Goal: Find specific page/section: Find specific page/section

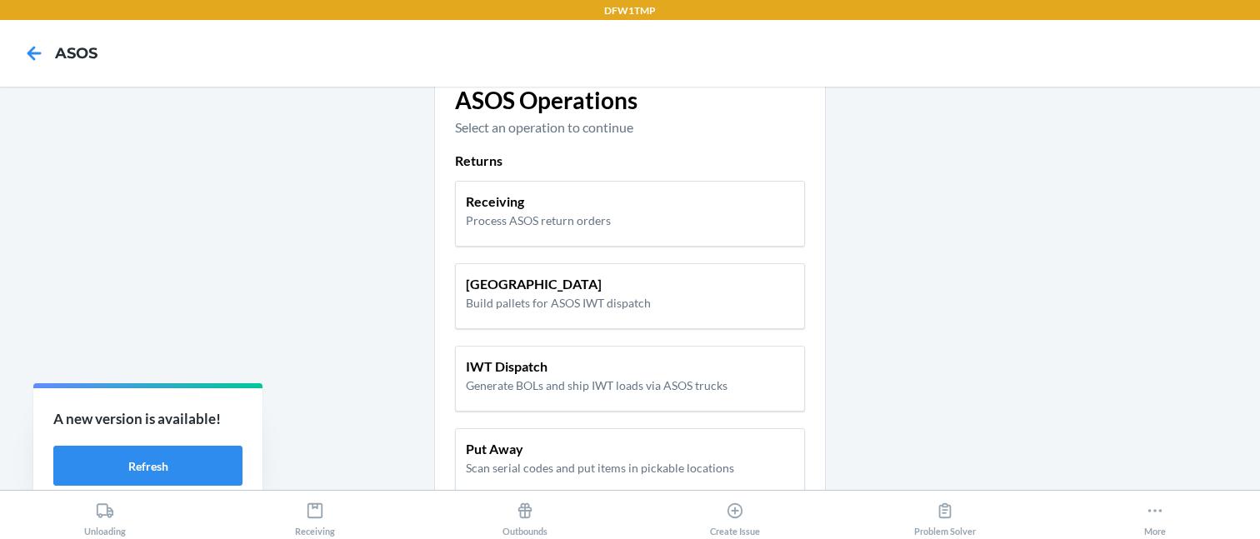
scroll to position [57, 0]
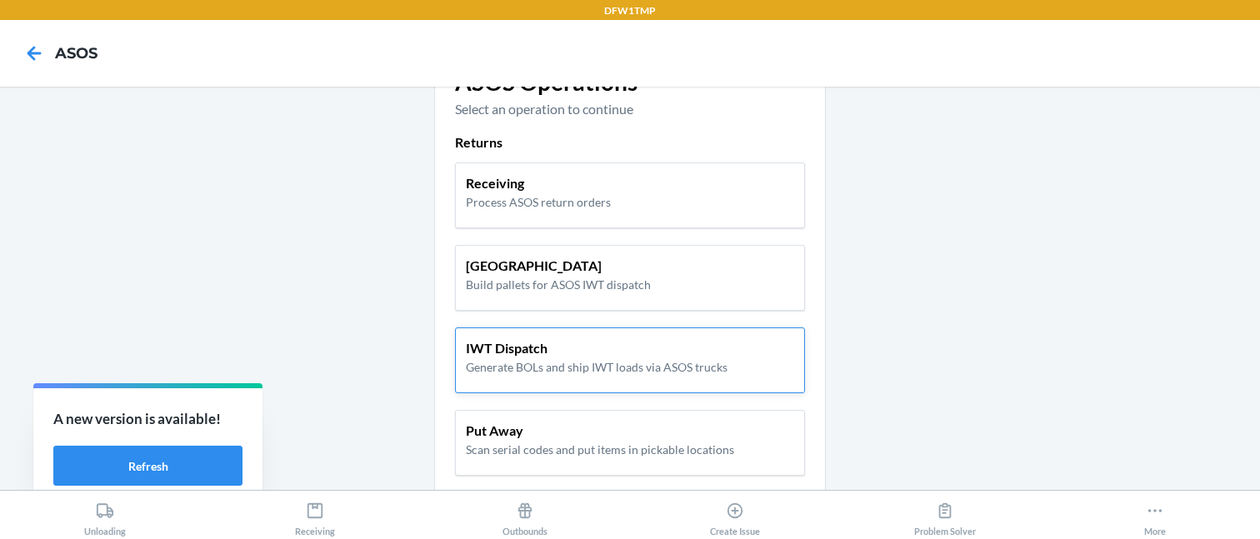
click at [503, 357] on p "IWT Dispatch" at bounding box center [597, 348] width 262 height 20
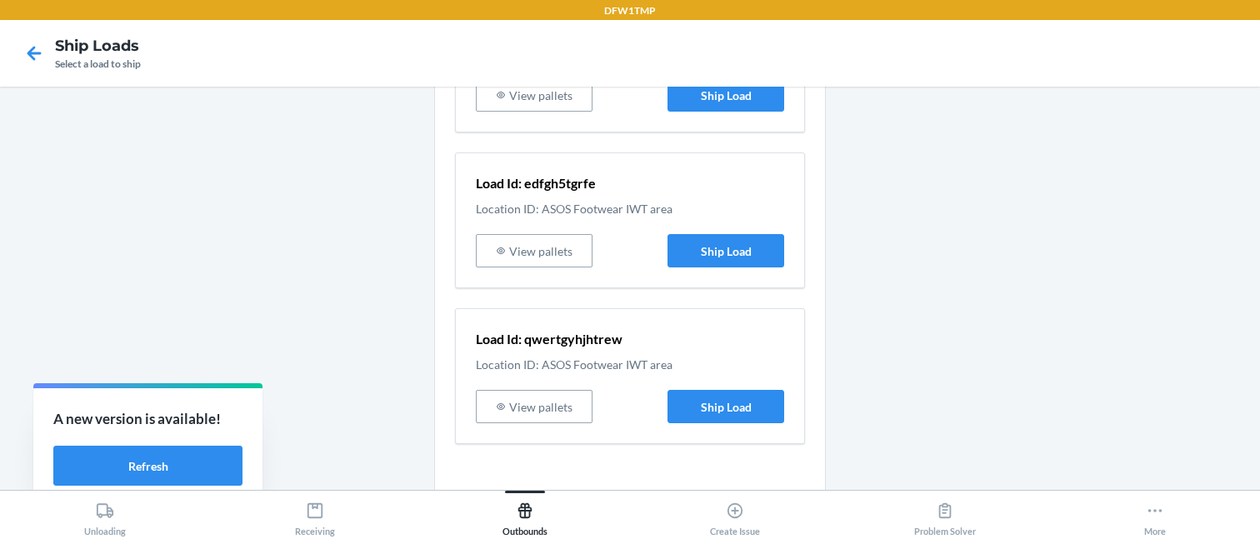
scroll to position [214, 0]
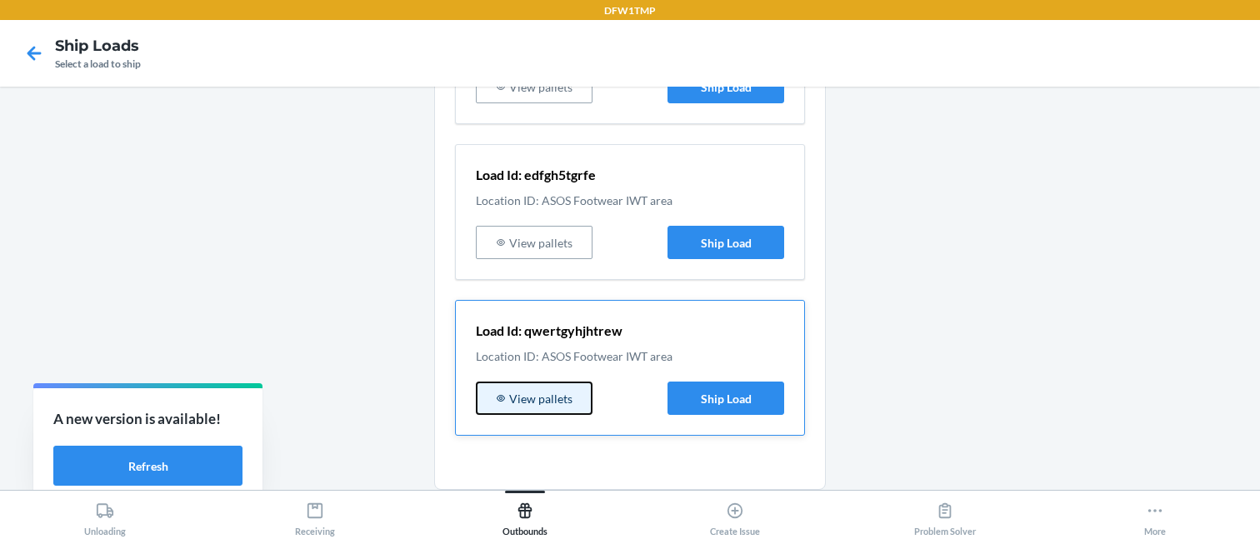
click at [507, 399] on button "View pallets" at bounding box center [534, 398] width 117 height 33
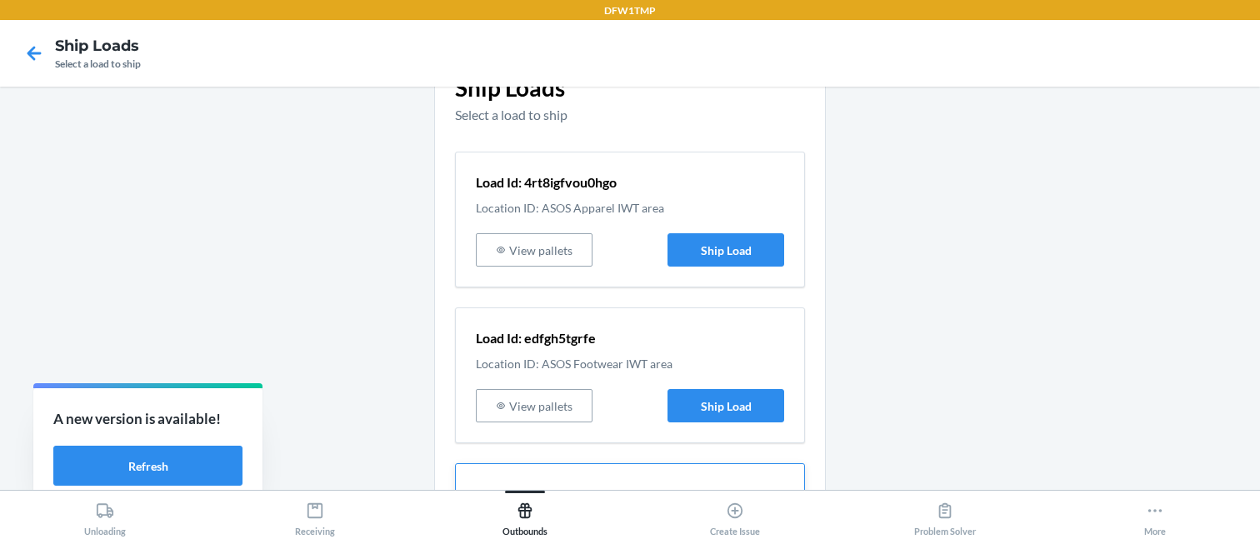
scroll to position [16, 0]
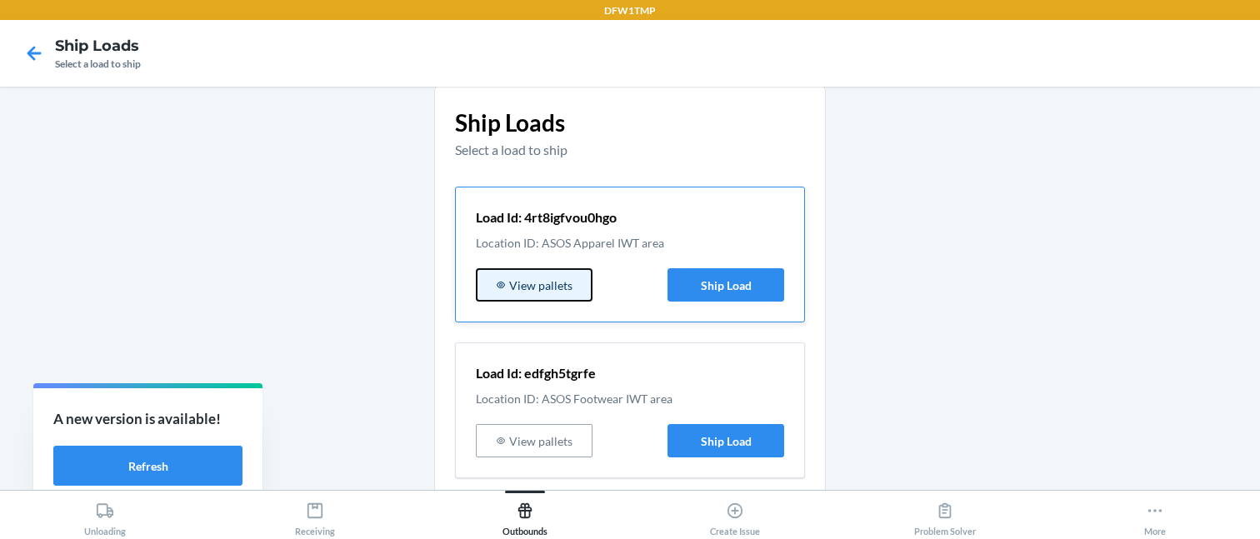
click at [542, 272] on button "View pallets" at bounding box center [534, 284] width 117 height 33
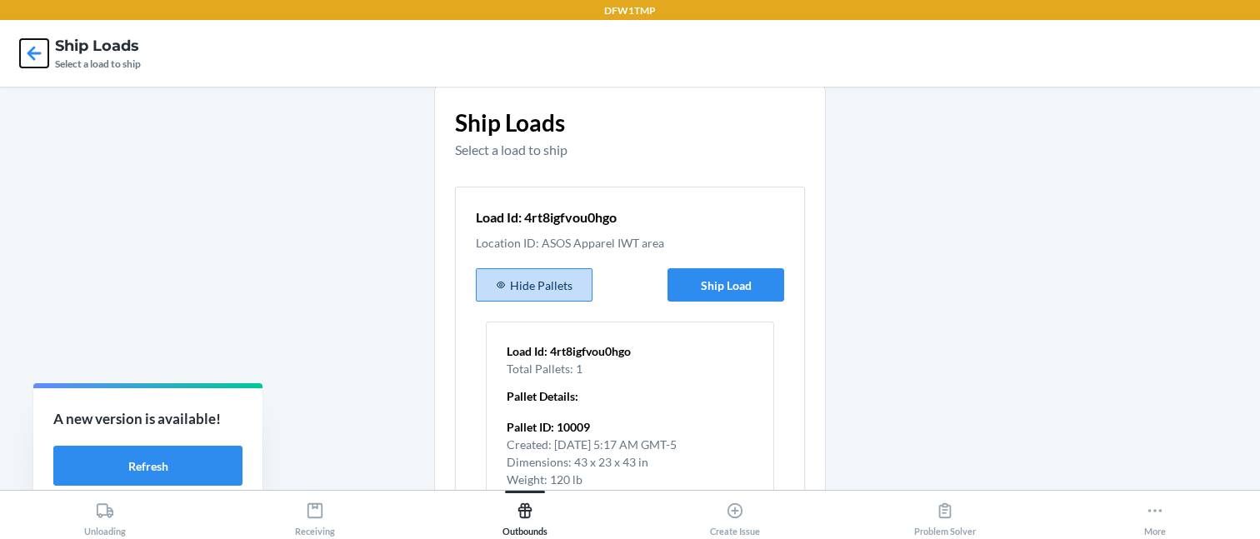
click at [44, 55] on icon at bounding box center [34, 53] width 28 height 28
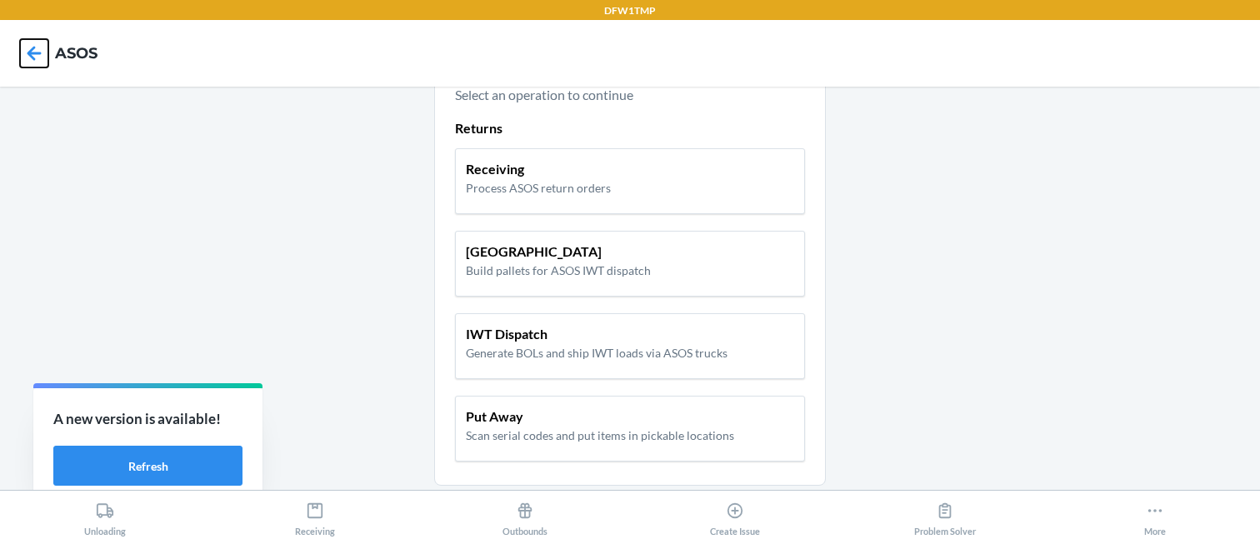
scroll to position [80, 0]
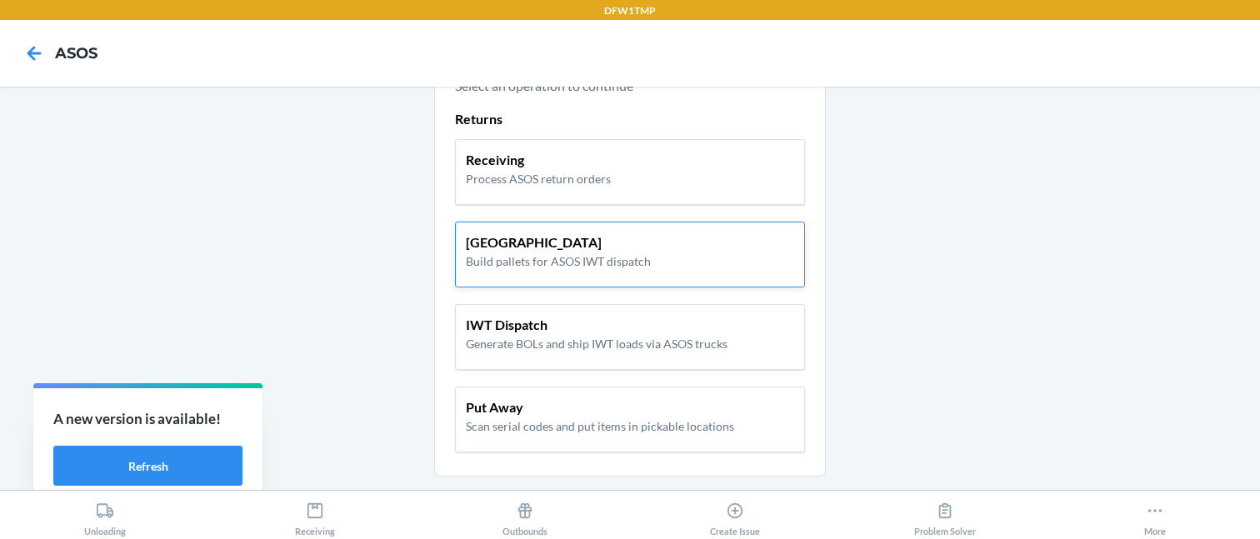
click at [532, 258] on p "Build pallets for ASOS IWT dispatch" at bounding box center [558, 260] width 185 height 17
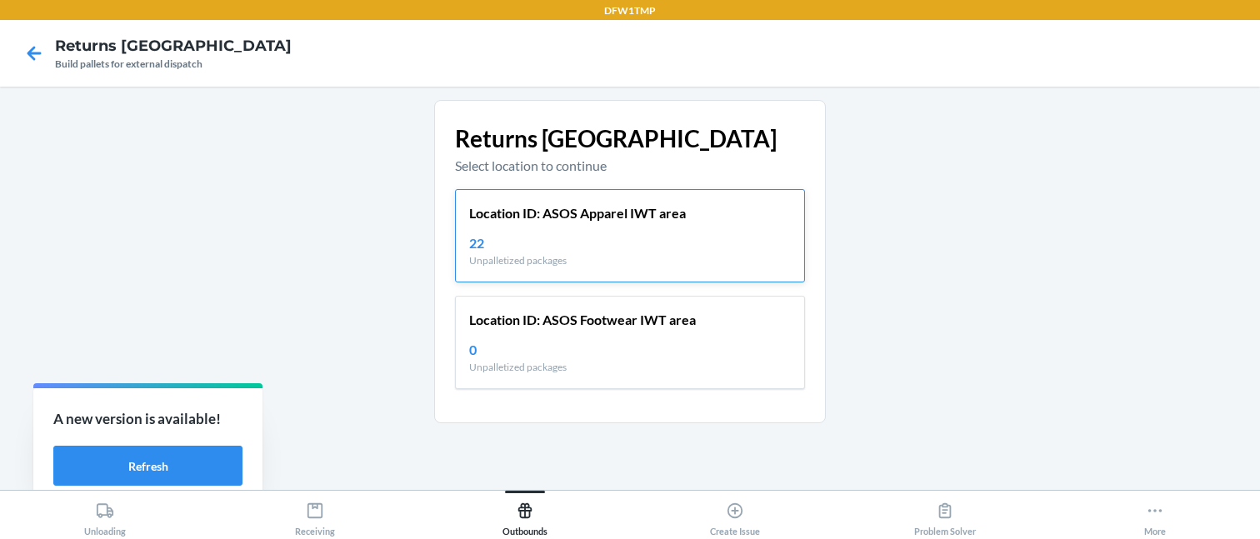
click at [560, 252] on p "22" at bounding box center [517, 243] width 97 height 20
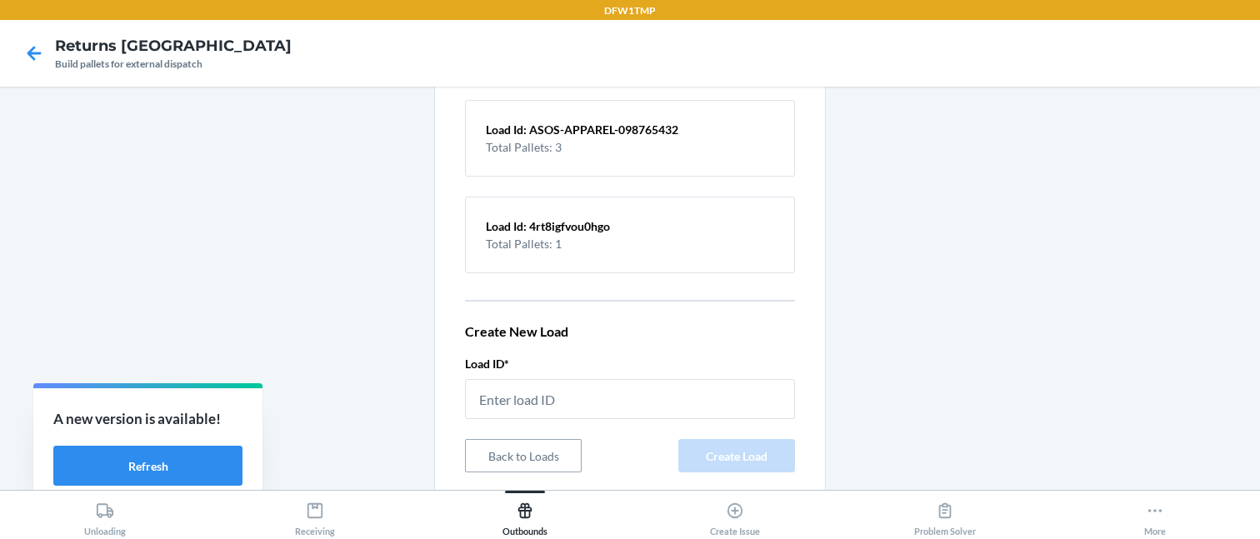
scroll to position [163, 0]
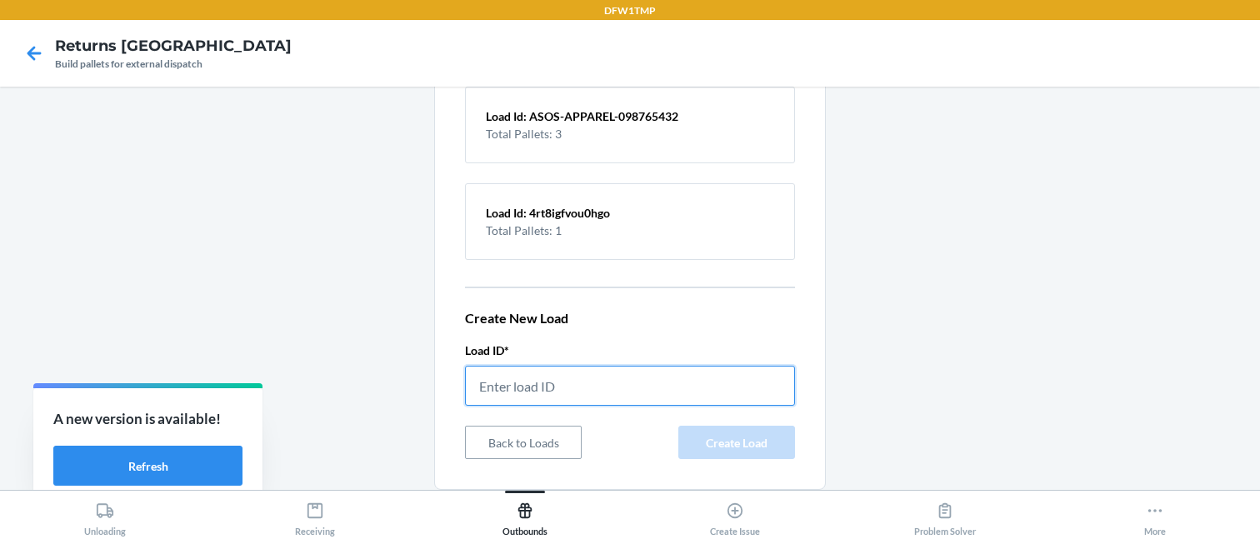
click at [532, 389] on input "text" at bounding box center [630, 386] width 330 height 40
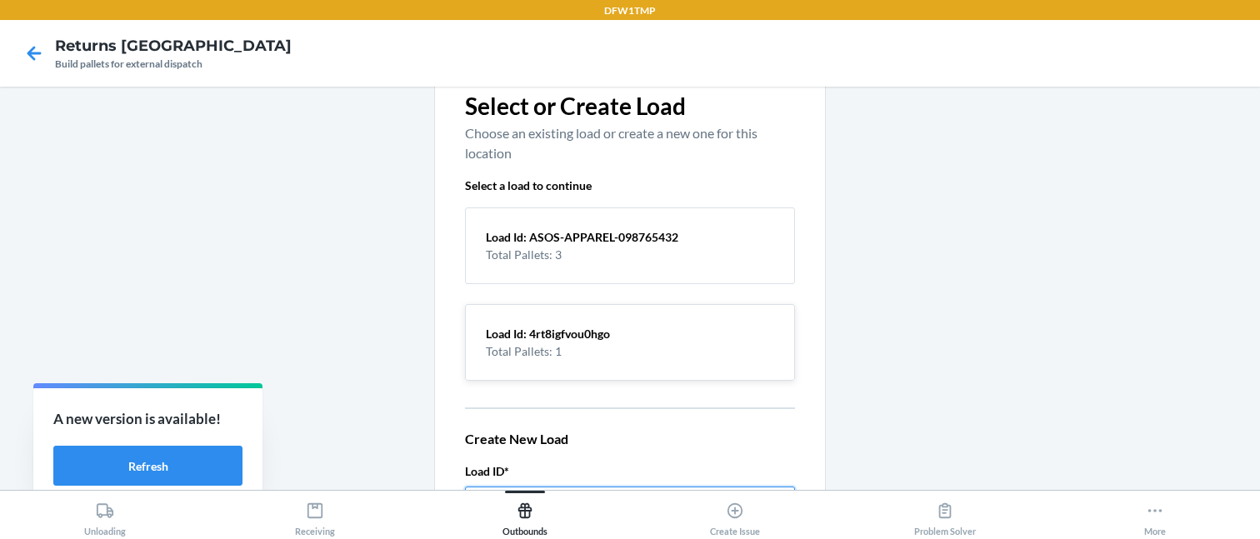
scroll to position [0, 0]
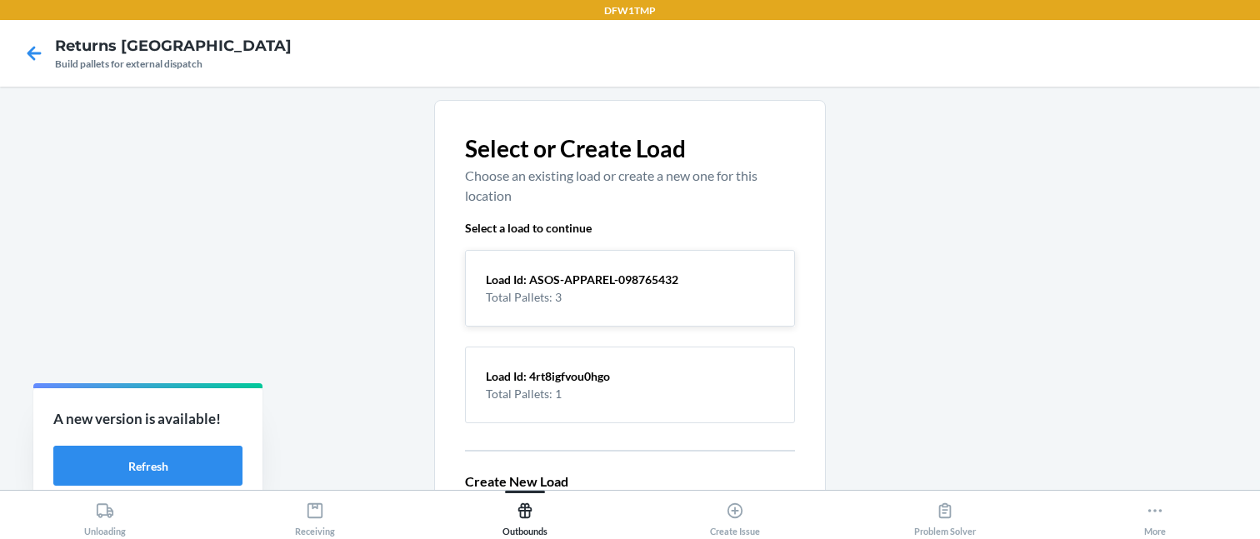
click at [552, 276] on p "Load Id: ASOS-APPAREL-098765432" at bounding box center [630, 279] width 288 height 17
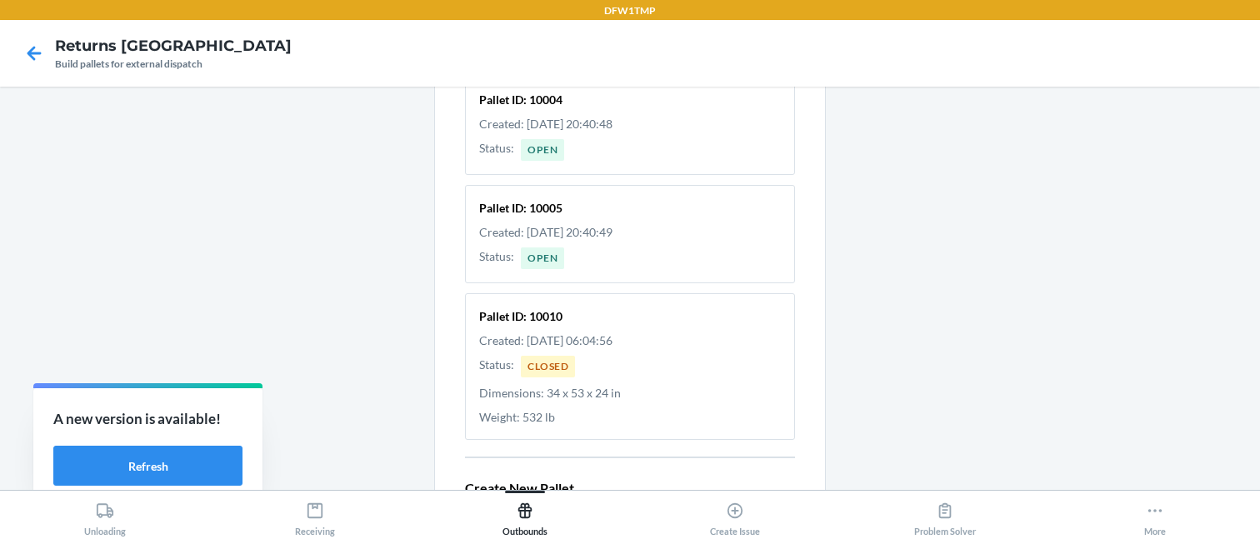
scroll to position [113, 0]
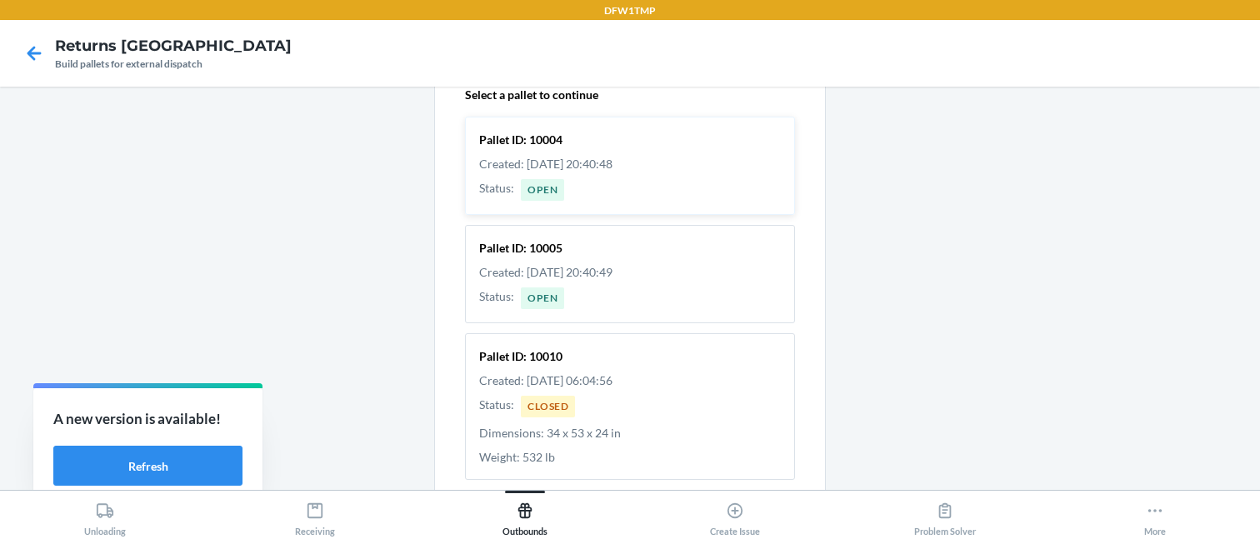
click at [577, 201] on section "Status : Open" at bounding box center [630, 190] width 302 height 22
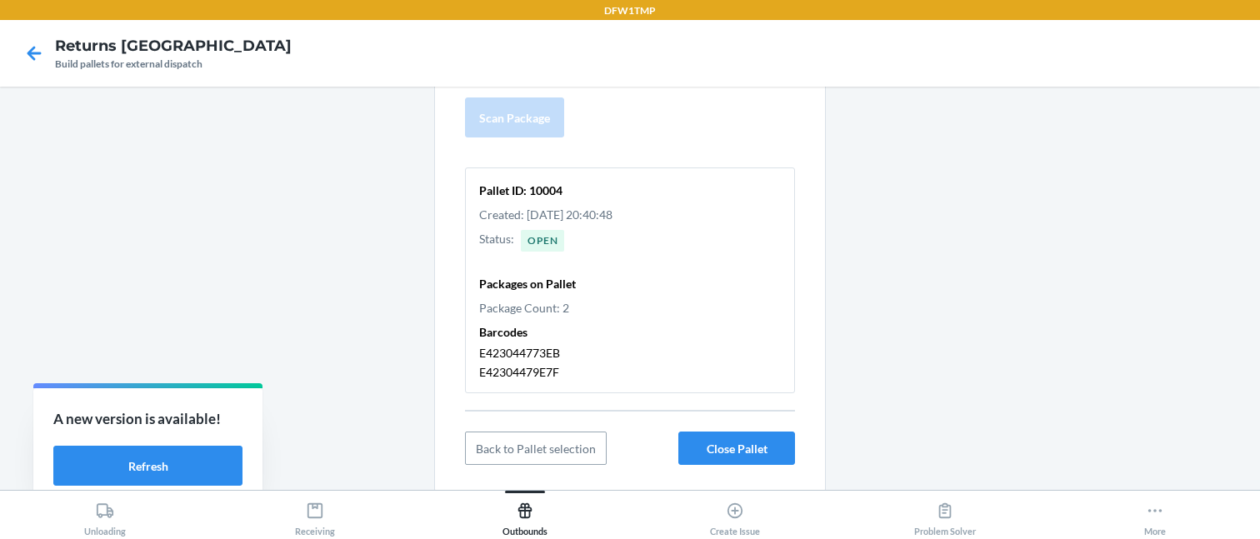
scroll to position [201, 0]
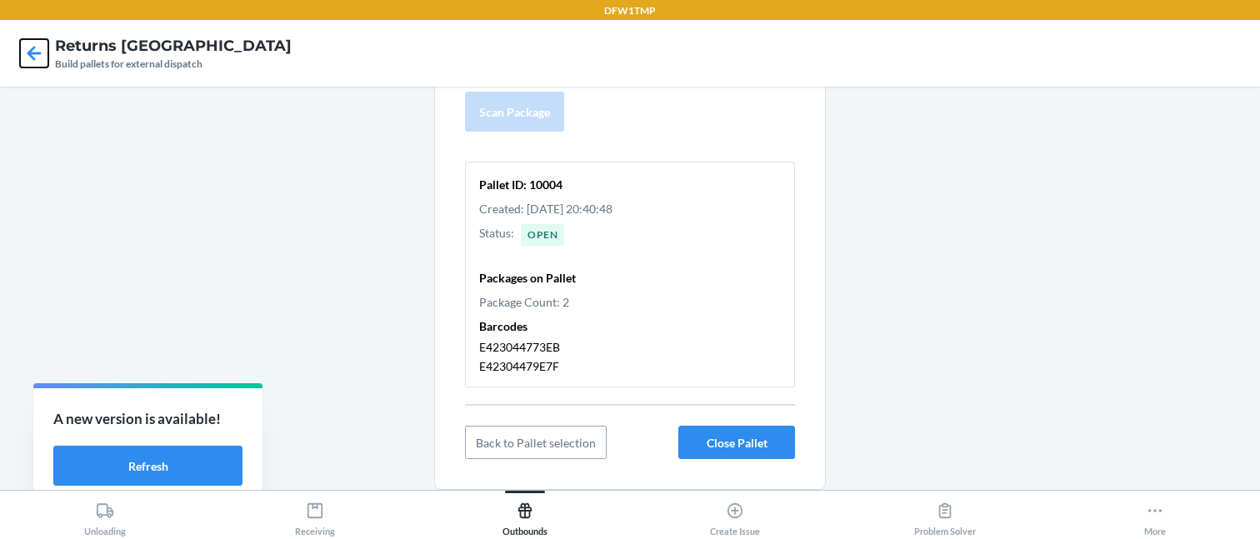
click at [28, 51] on icon at bounding box center [34, 53] width 28 height 28
